Goal: Task Accomplishment & Management: Complete application form

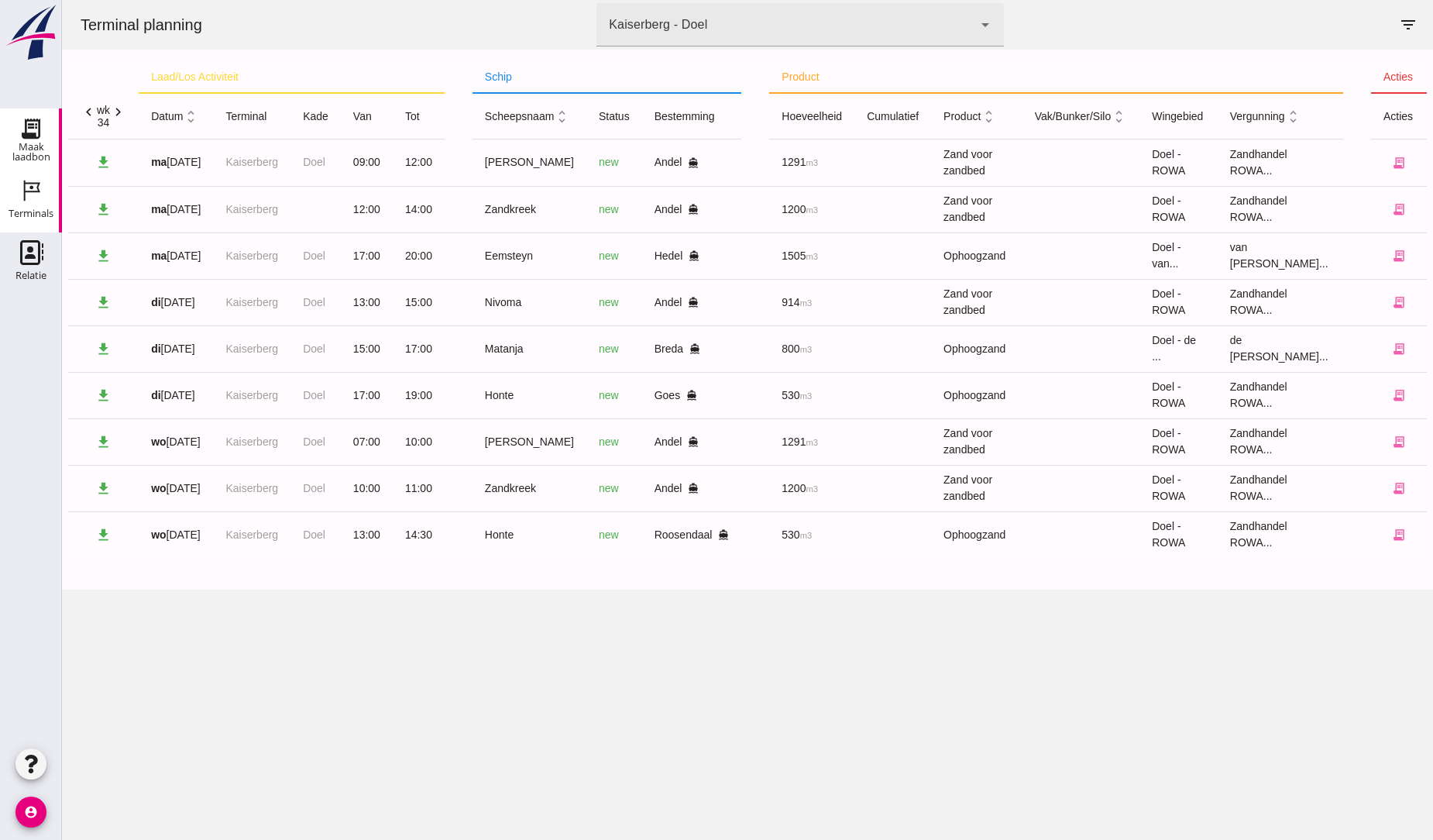
click at [37, 134] on icon "Maak laadbon" at bounding box center [31, 128] width 25 height 25
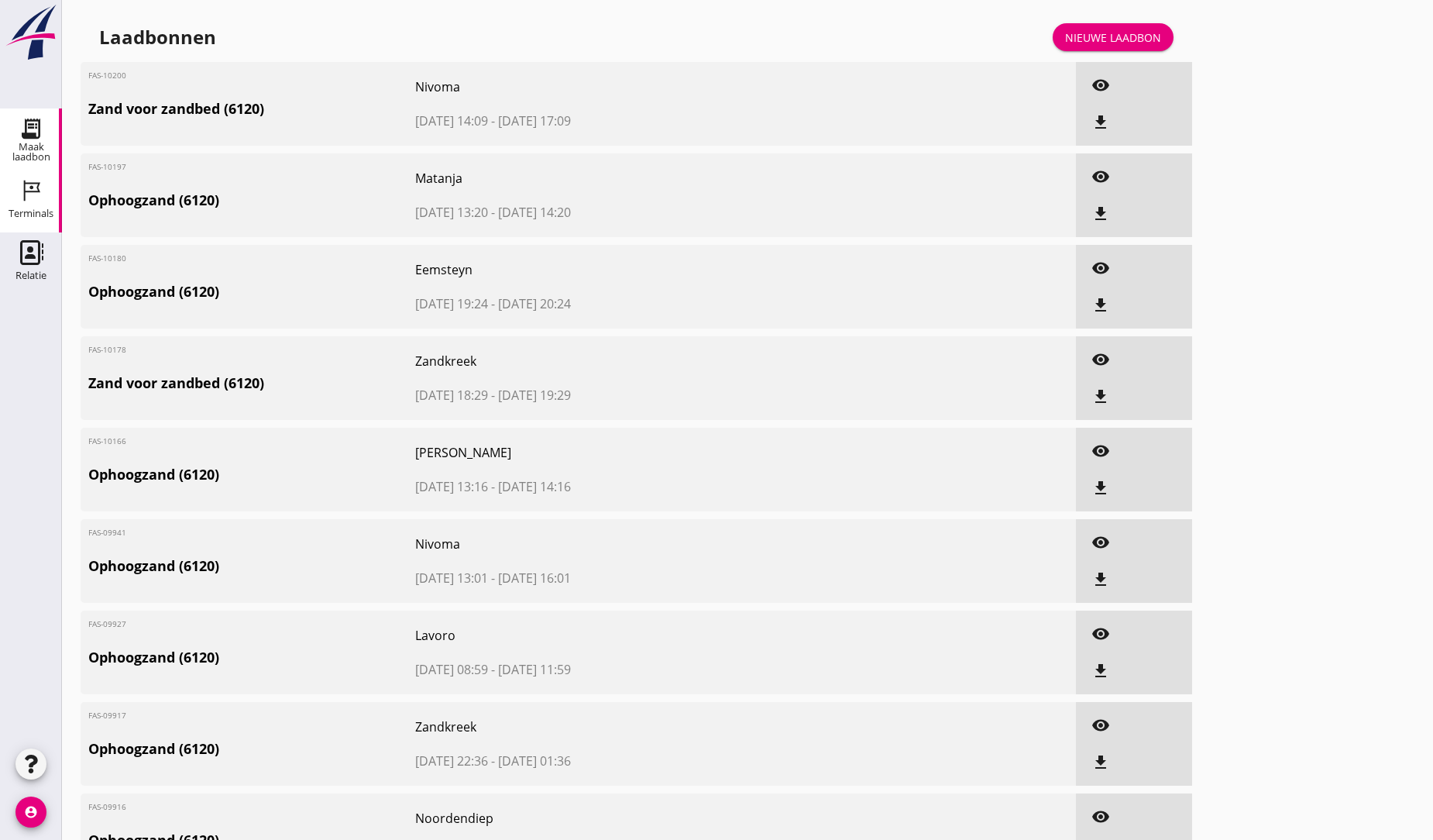
click at [26, 189] on icon "Terminals" at bounding box center [31, 191] width 25 height 25
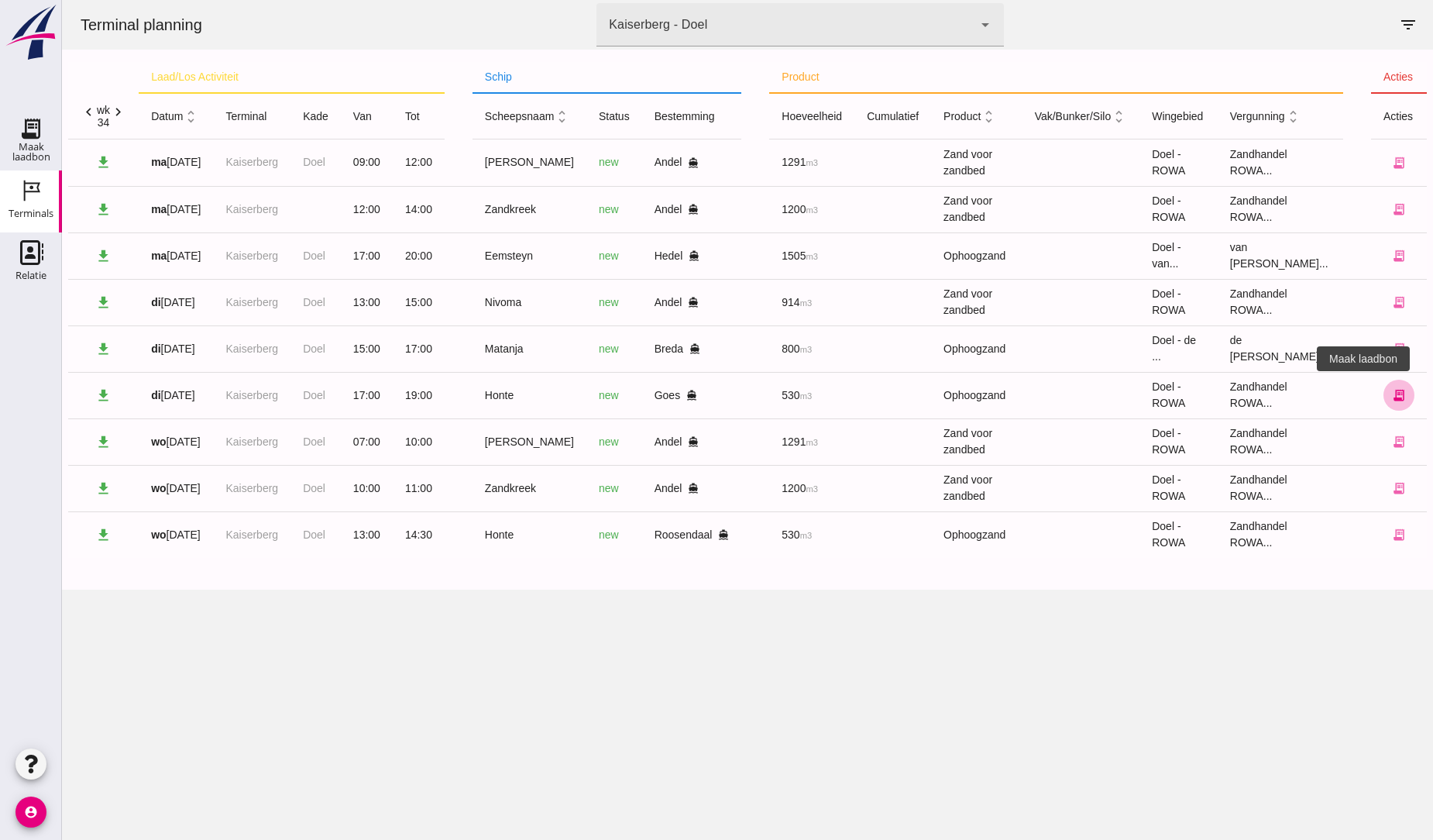
click at [1392, 401] on icon "receipt_long" at bounding box center [1399, 395] width 14 height 14
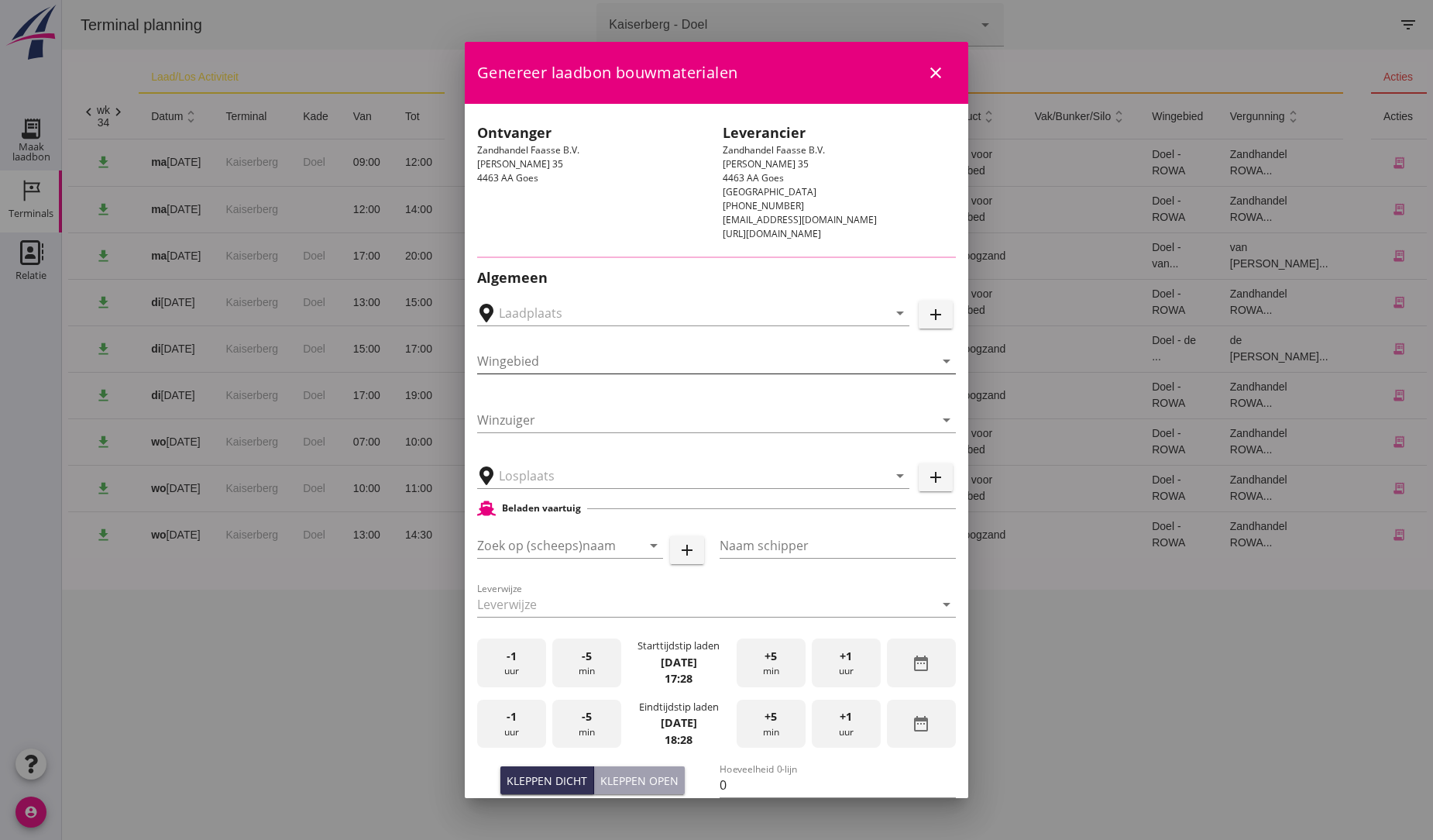
type input "Depot Goes, Goes"
type input "Honte"
type input "[PERSON_NAME]"
type input "560"
type input "Ophoogzand (6120)"
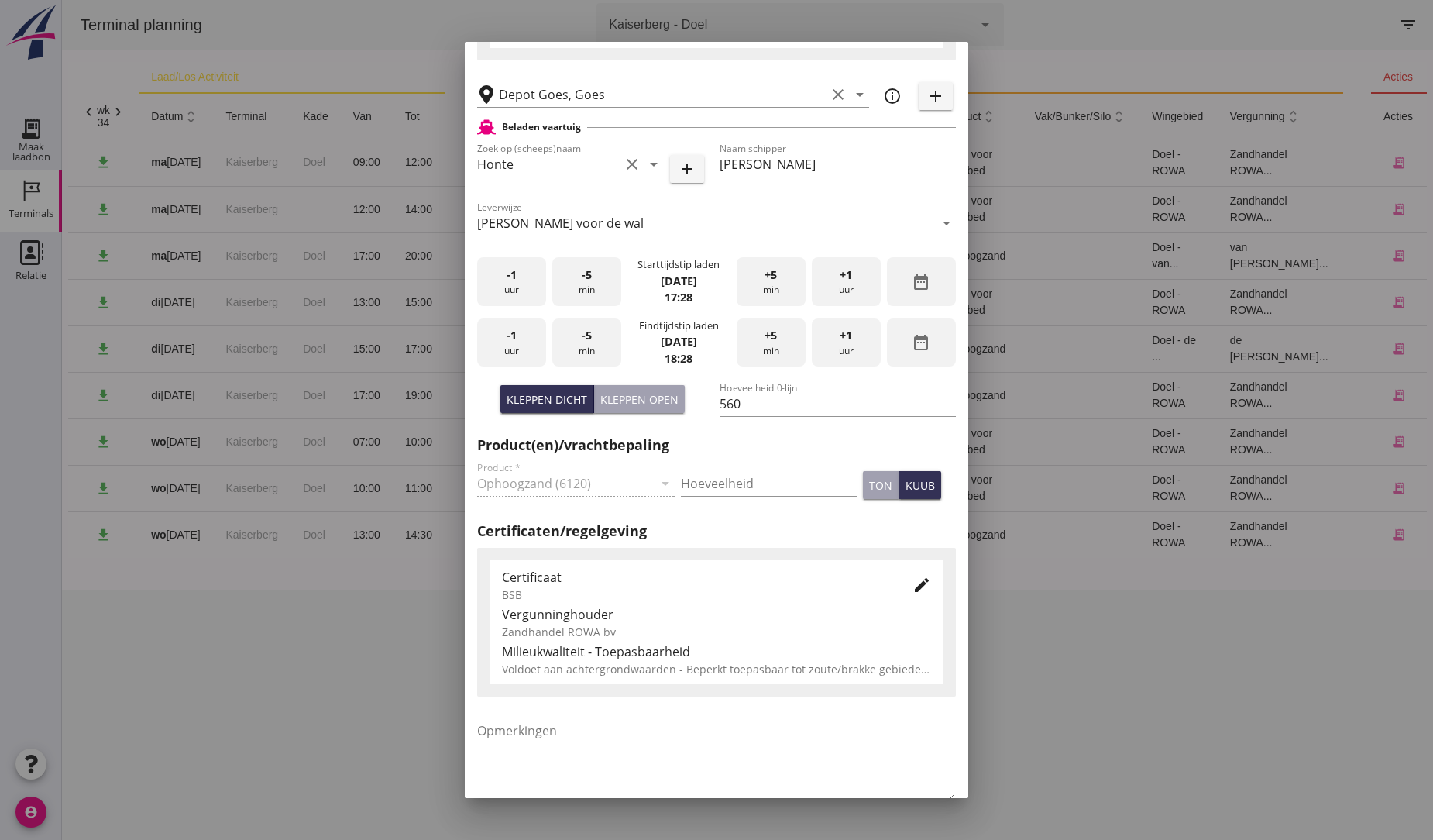
scroll to position [238, 0]
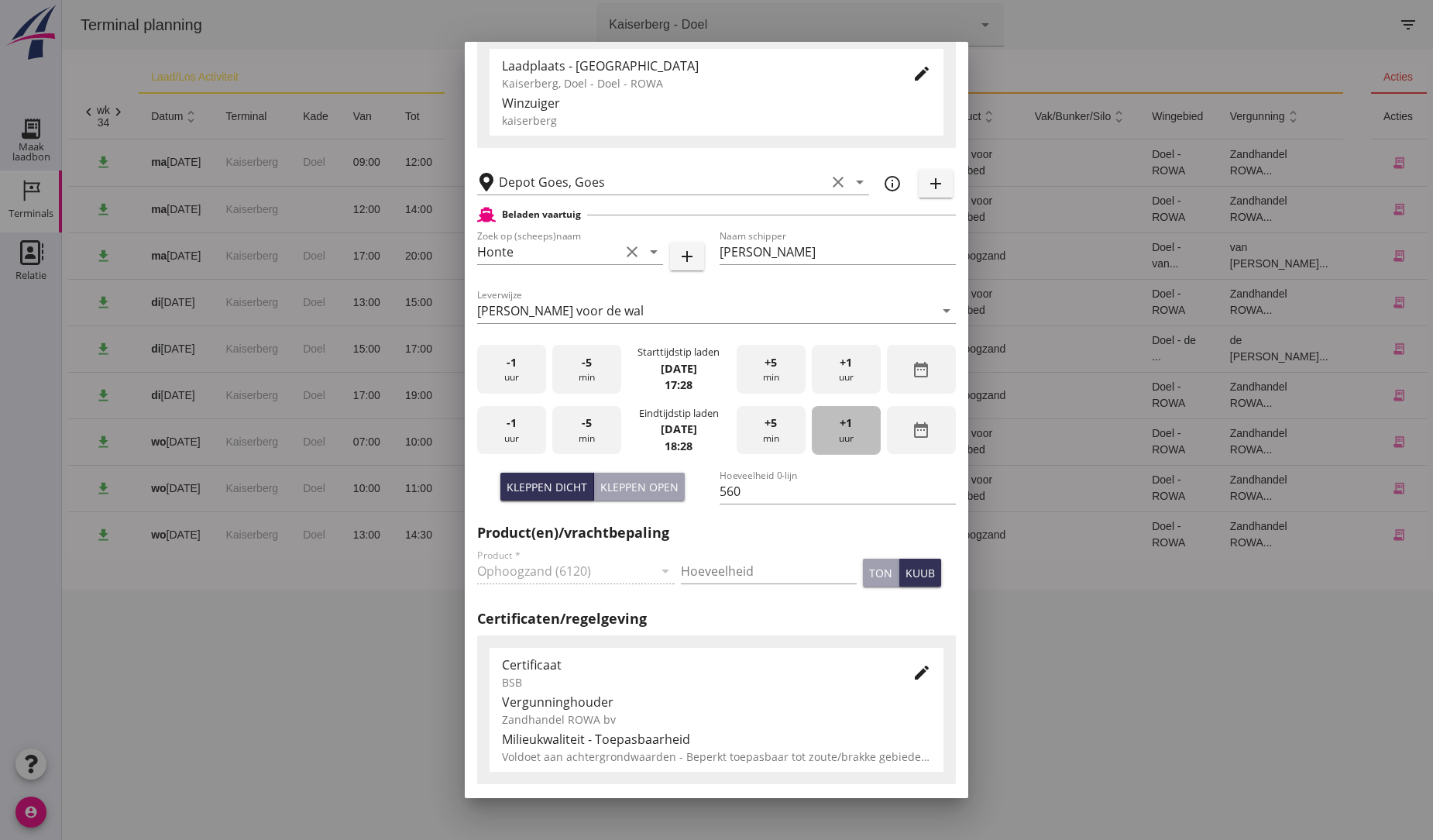
click at [842, 436] on div "+1 uur" at bounding box center [846, 430] width 69 height 49
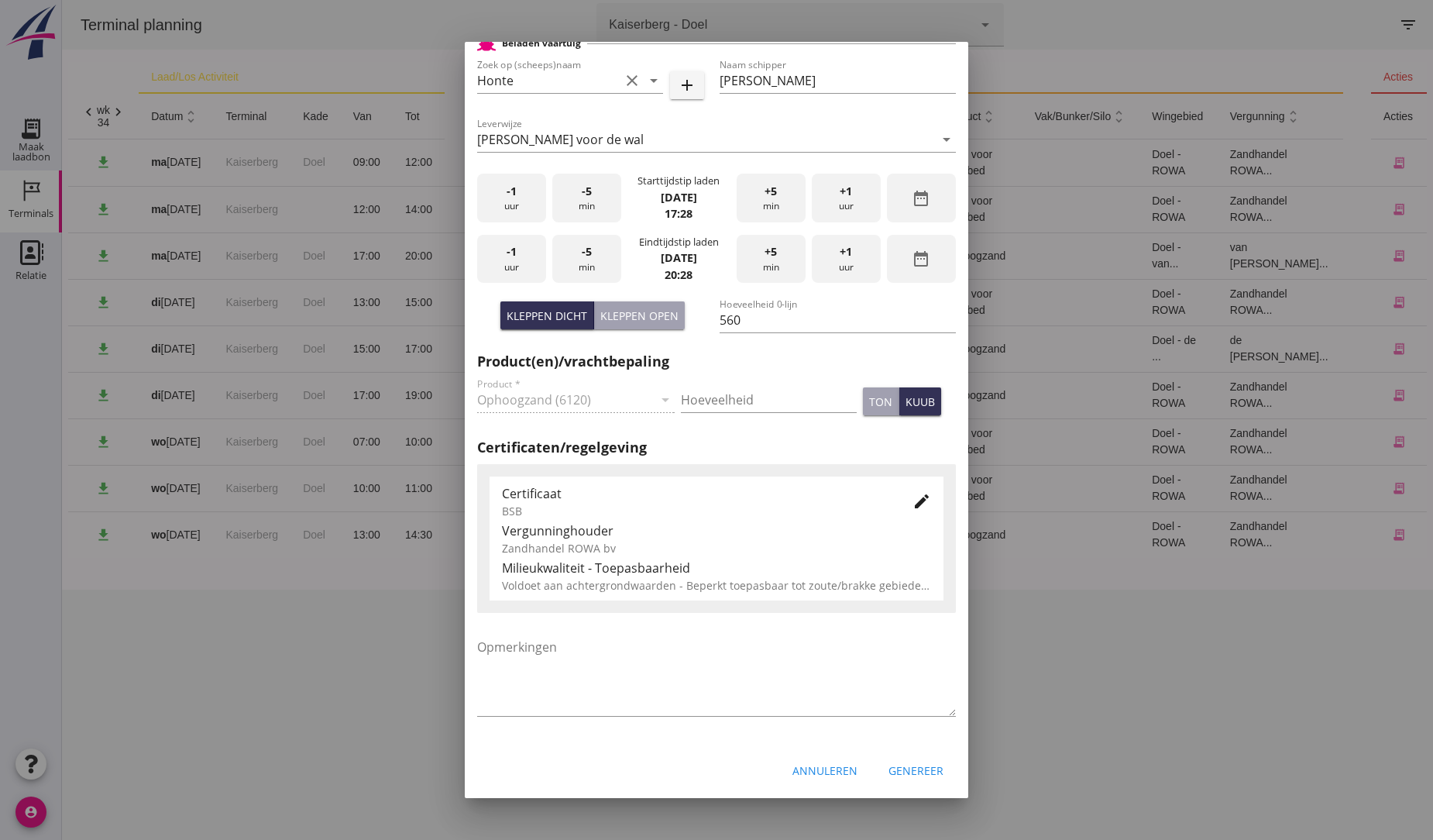
scroll to position [411, 0]
click at [911, 760] on div "Genereer" at bounding box center [916, 769] width 55 height 17
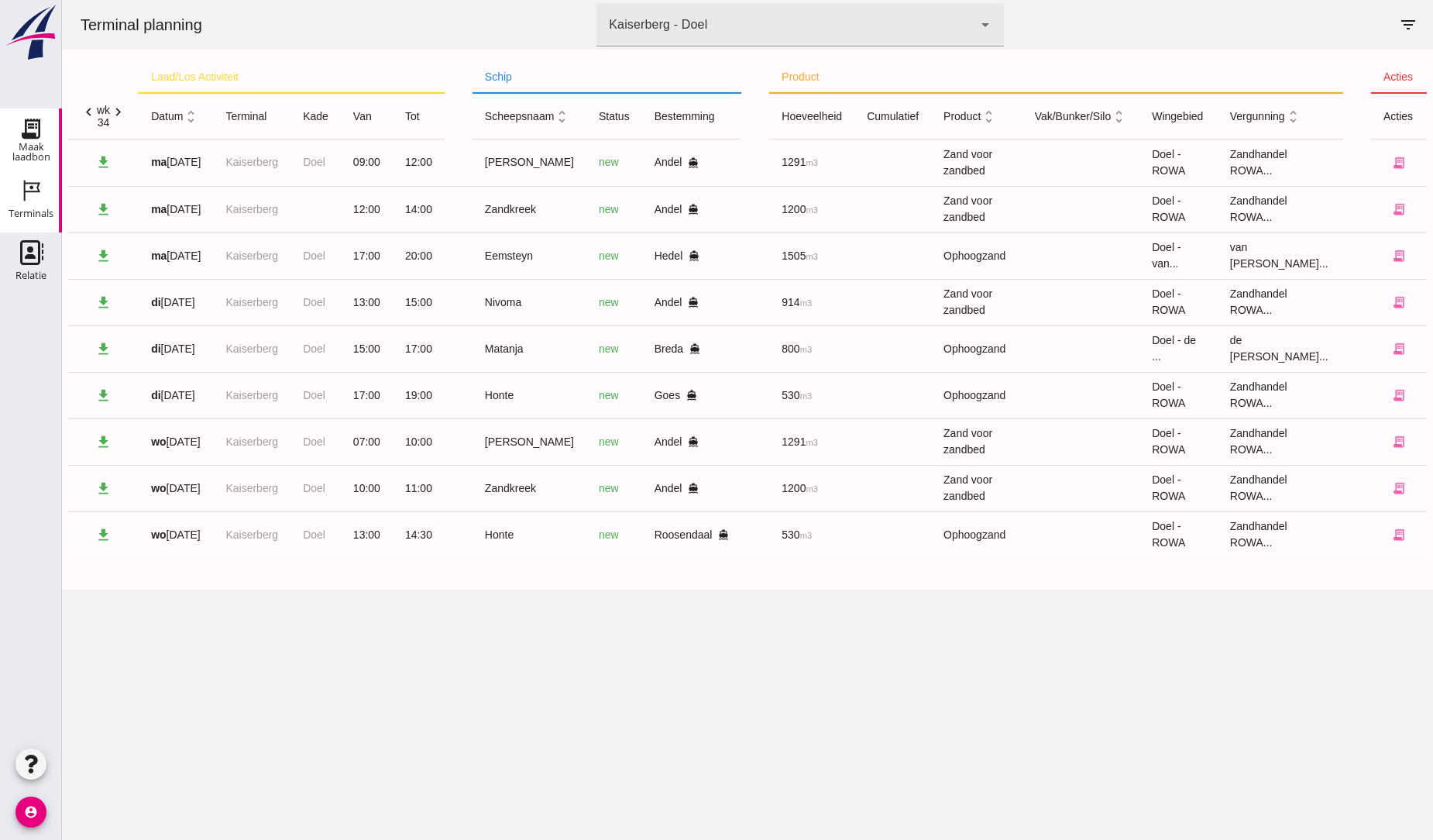
click at [21, 127] on icon "Maak laadbon" at bounding box center [31, 128] width 25 height 25
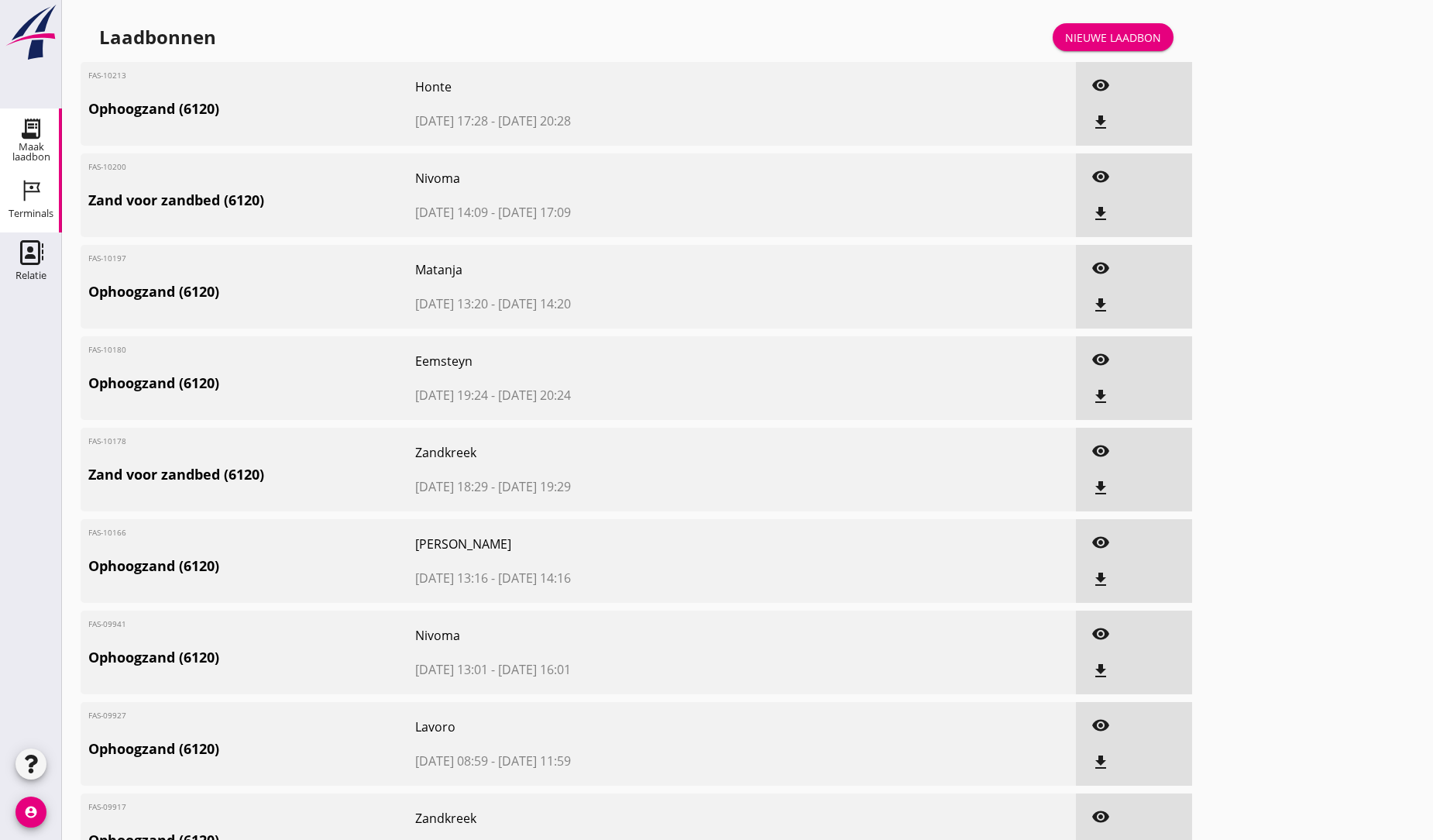
click at [24, 188] on use at bounding box center [32, 191] width 17 height 21
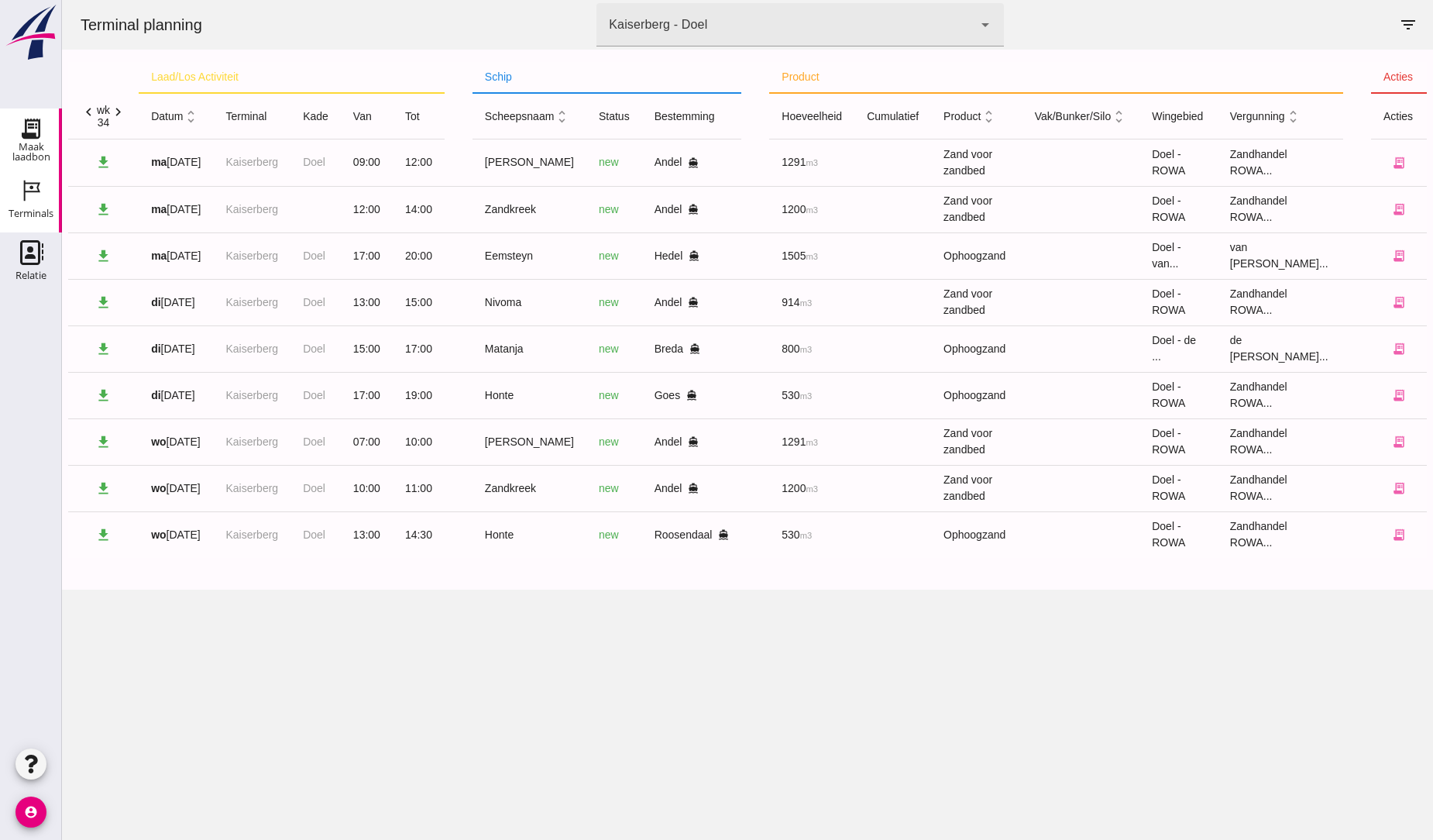
click at [21, 137] on icon "Maak laadbon" at bounding box center [31, 128] width 25 height 25
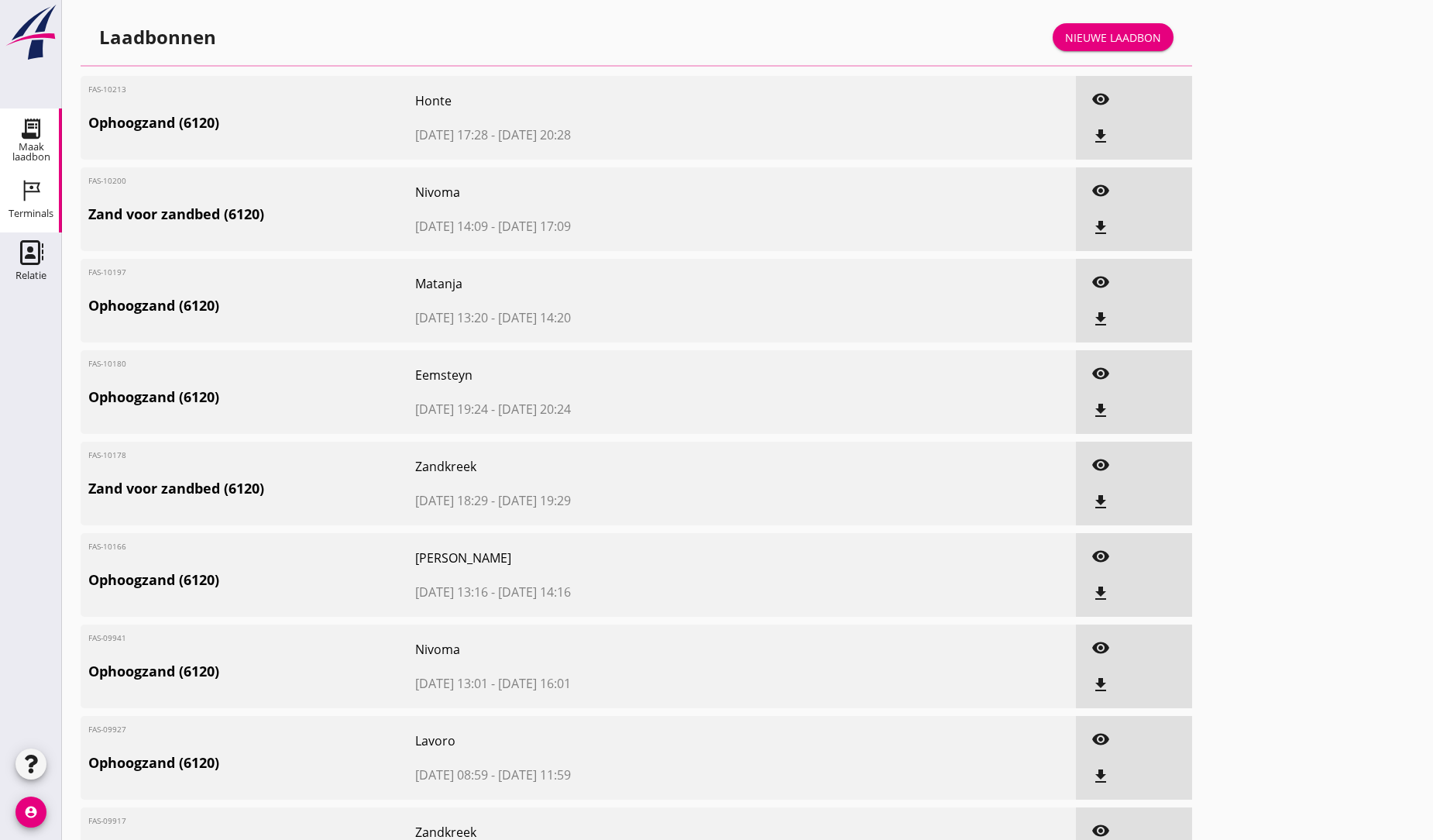
click at [29, 190] on icon "Terminals" at bounding box center [31, 191] width 25 height 25
